Goal: Book appointment/travel/reservation

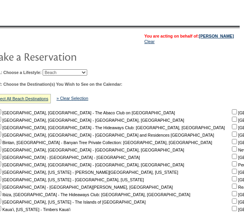
scroll to position [74, 63]
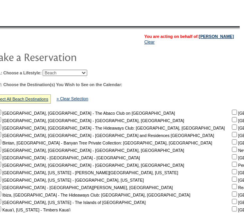
click at [87, 74] on select "Beach Leisure Metropolitan Mountain OIAL for Adventure OIAL for Couples OIAL fo…" at bounding box center [65, 73] width 45 height 6
select select "Mountain"
click at [56, 70] on select "Beach Leisure Metropolitan Mountain OIAL for Adventure OIAL for Couples OIAL fo…" at bounding box center [65, 73] width 45 height 6
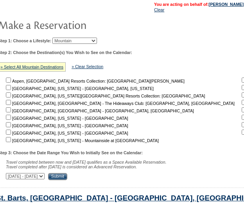
scroll to position [106, 53]
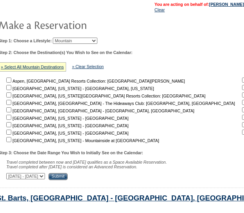
click at [242, 126] on input "checkbox" at bounding box center [244, 124] width 5 height 5
checkbox input "true"
click at [68, 178] on input "Submit" at bounding box center [58, 176] width 19 height 7
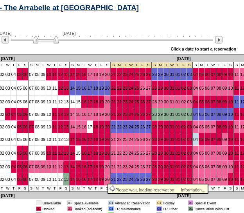
scroll to position [296, 112]
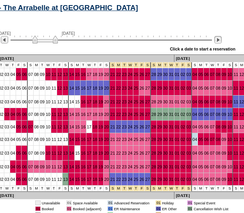
click at [222, 43] on img at bounding box center [217, 39] width 7 height 7
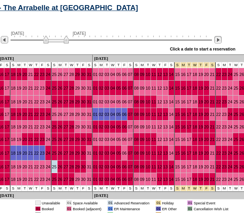
click at [222, 43] on img at bounding box center [217, 39] width 7 height 7
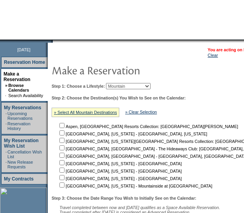
scroll to position [0, 0]
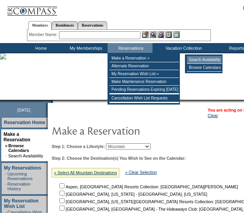
click at [191, 59] on td "Search Availability" at bounding box center [204, 60] width 35 height 8
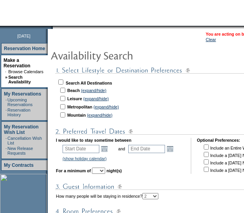
scroll to position [75, 0]
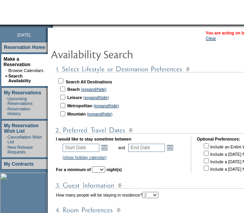
click at [67, 81] on td "Search All Destinations" at bounding box center [198, 80] width 282 height 7
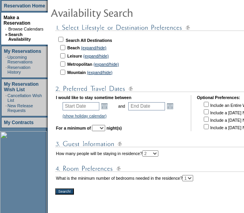
scroll to position [116, 0]
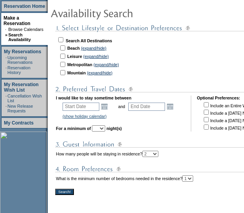
click at [63, 40] on input "checkbox" at bounding box center [60, 39] width 5 height 5
checkbox input "true"
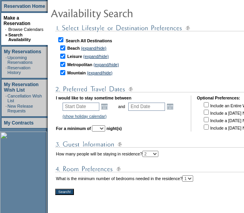
checkbox input "true"
click at [107, 109] on link "Open the calendar popup." at bounding box center [104, 106] width 9 height 9
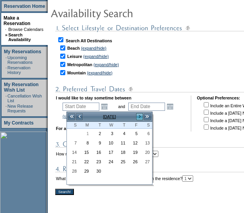
click at [140, 115] on link ">" at bounding box center [140, 117] width 8 height 8
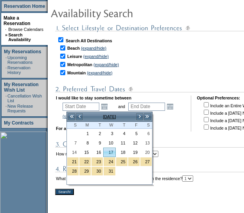
click at [113, 151] on link "17" at bounding box center [109, 152] width 11 height 9
type input "2025-12-17"
type input "2025-12-18"
type input "12/17/2025"
type input "12/18/2025"
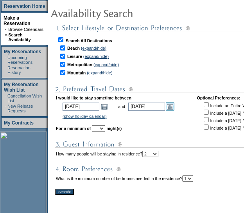
click at [175, 110] on link "Open the calendar popup." at bounding box center [170, 106] width 9 height 9
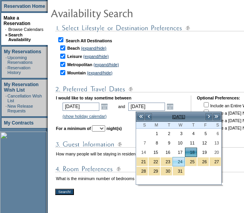
click at [178, 160] on link "24" at bounding box center [178, 161] width 11 height 9
type input "2025-12-24"
type input "12/24/2025"
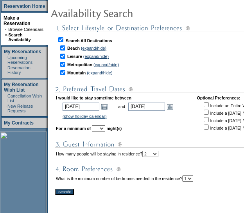
scroll to position [116, 32]
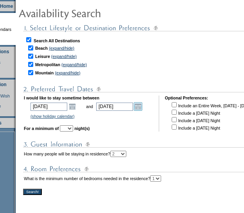
click at [142, 108] on link "Open the calendar popup." at bounding box center [138, 106] width 9 height 9
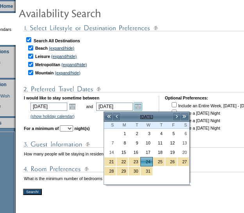
click at [142, 108] on link "Open the calendar popup." at bounding box center [138, 106] width 9 height 9
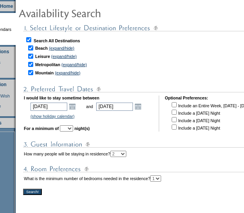
click at [73, 132] on select "1 2 3 4 5 6 7 8 9 10 11 12 13 14" at bounding box center [66, 128] width 13 height 6
select select "5"
click at [71, 127] on select "1 2 3 4 5 6 7 8 9 10 11 12 13 14" at bounding box center [66, 128] width 13 height 6
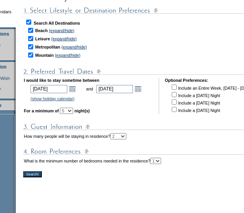
scroll to position [134, 32]
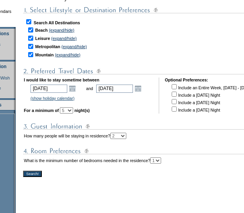
click at [35, 176] on input "Search!" at bounding box center [32, 174] width 19 height 6
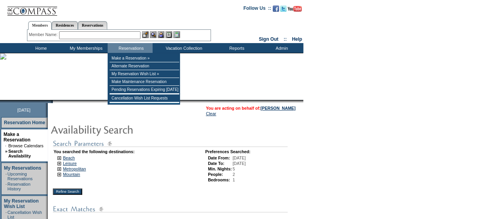
click at [129, 35] on input "text" at bounding box center [99, 35] width 81 height 8
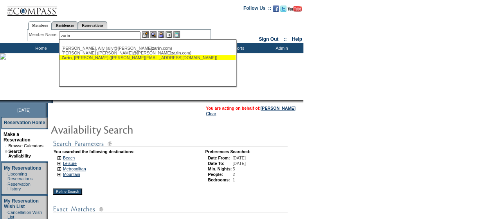
click at [90, 56] on div "Zarin , Jill (jillzarin@mac.com)" at bounding box center [147, 57] width 172 height 5
type input "Zarin, Jill (jillzarin@mac.com)"
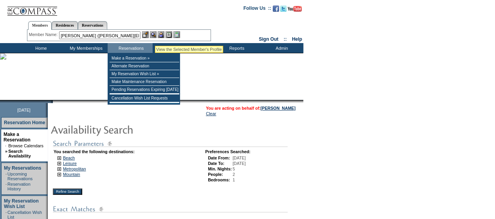
click at [155, 36] on img at bounding box center [153, 34] width 7 height 7
